Goal: Check status: Check status

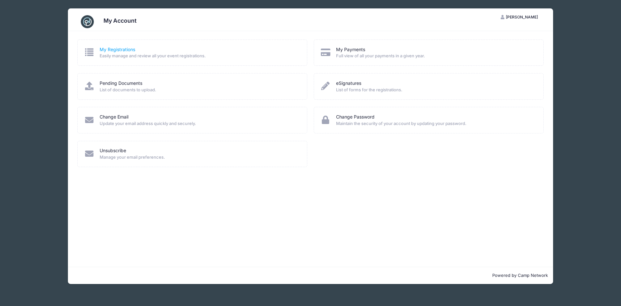
click at [115, 48] on link "My Registrations" at bounding box center [118, 49] width 36 height 7
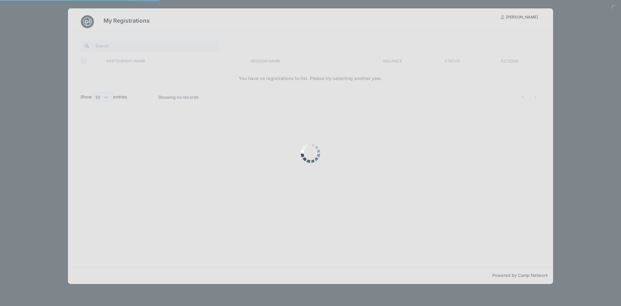
select select "50"
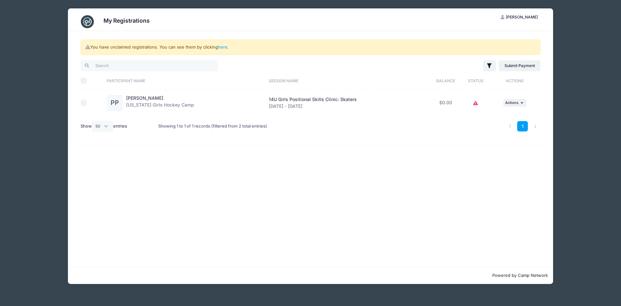
click at [476, 103] on icon at bounding box center [475, 103] width 5 height 0
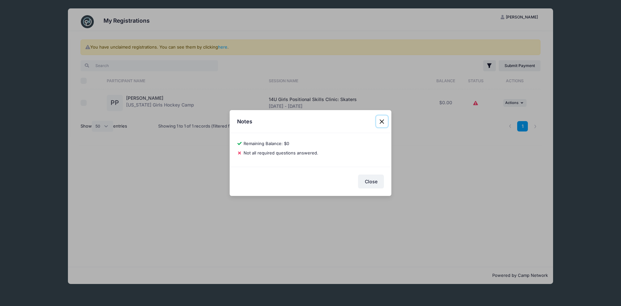
click at [381, 123] on button "Close" at bounding box center [382, 122] width 12 height 12
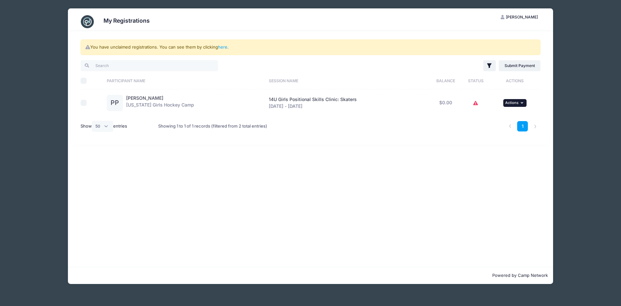
click at [521, 104] on icon "button" at bounding box center [523, 103] width 4 height 4
click at [333, 129] on div "1" at bounding box center [408, 126] width 272 height 20
click at [227, 49] on link "here" at bounding box center [222, 46] width 9 height 5
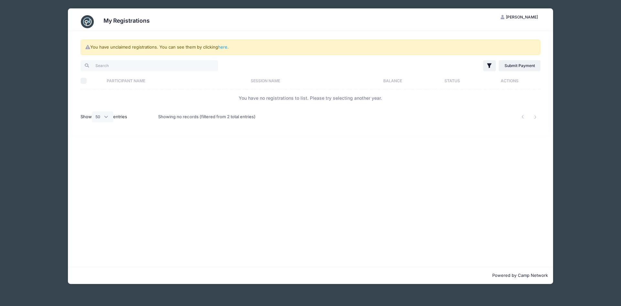
click at [523, 15] on span "[PERSON_NAME]" at bounding box center [522, 17] width 32 height 5
click at [485, 29] on link "My Account" at bounding box center [503, 33] width 75 height 12
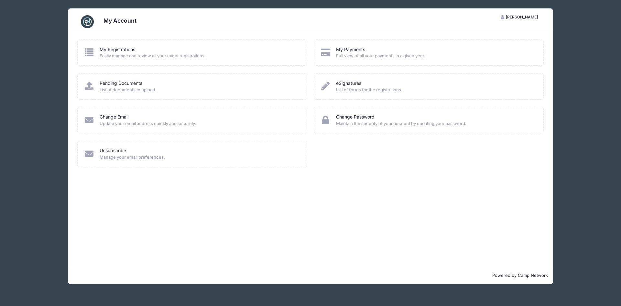
click at [328, 53] on icon at bounding box center [325, 52] width 11 height 8
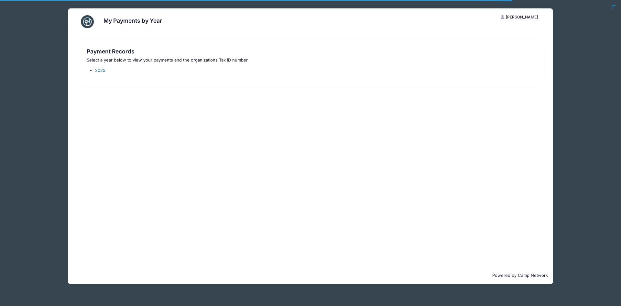
click at [99, 70] on link "2025" at bounding box center [100, 70] width 10 height 5
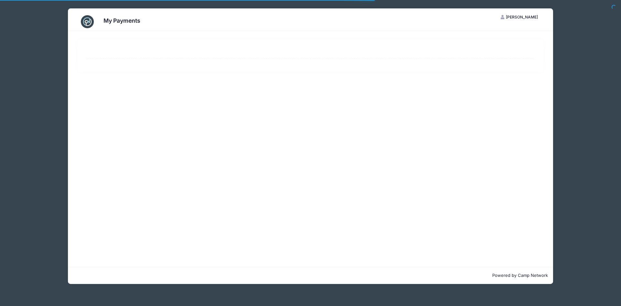
select select "10"
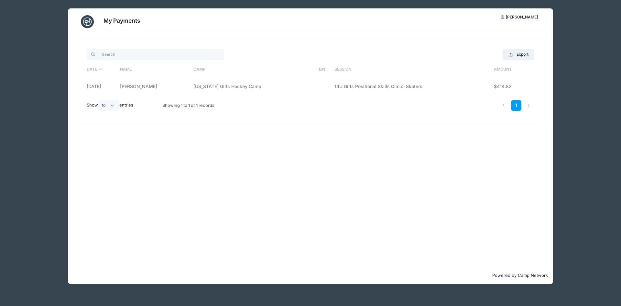
click at [36, 38] on div "My Payments NP Nathan Prosser My Account Logout Export Excel CSV Print Date Nam…" at bounding box center [310, 146] width 582 height 292
